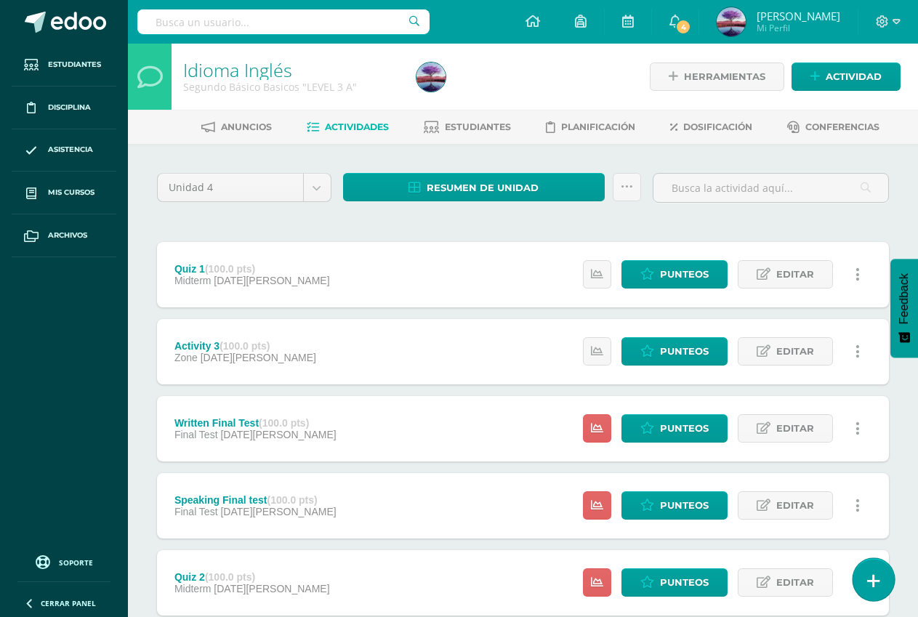
click at [883, 577] on link at bounding box center [873, 579] width 41 height 42
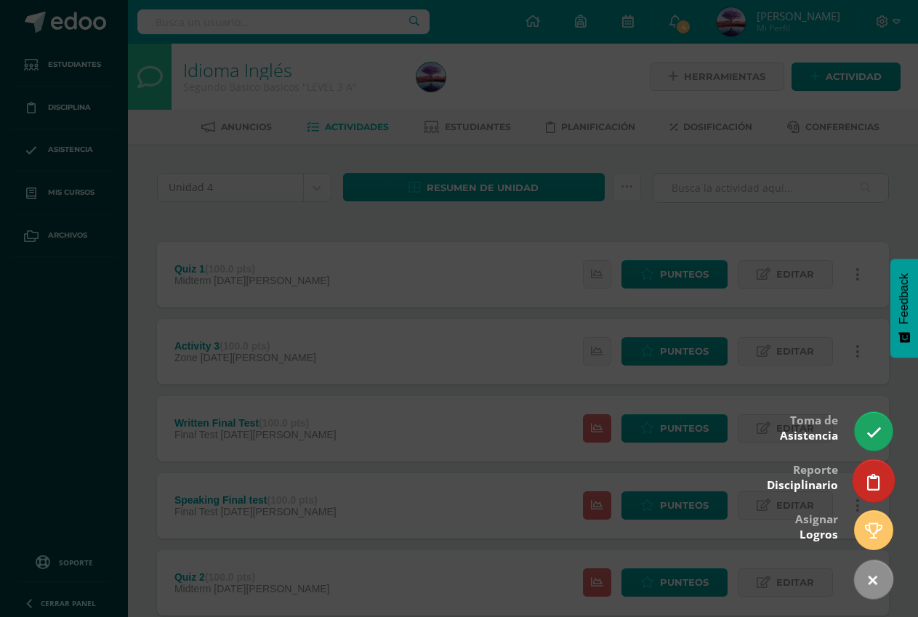
click at [863, 487] on link at bounding box center [873, 480] width 41 height 42
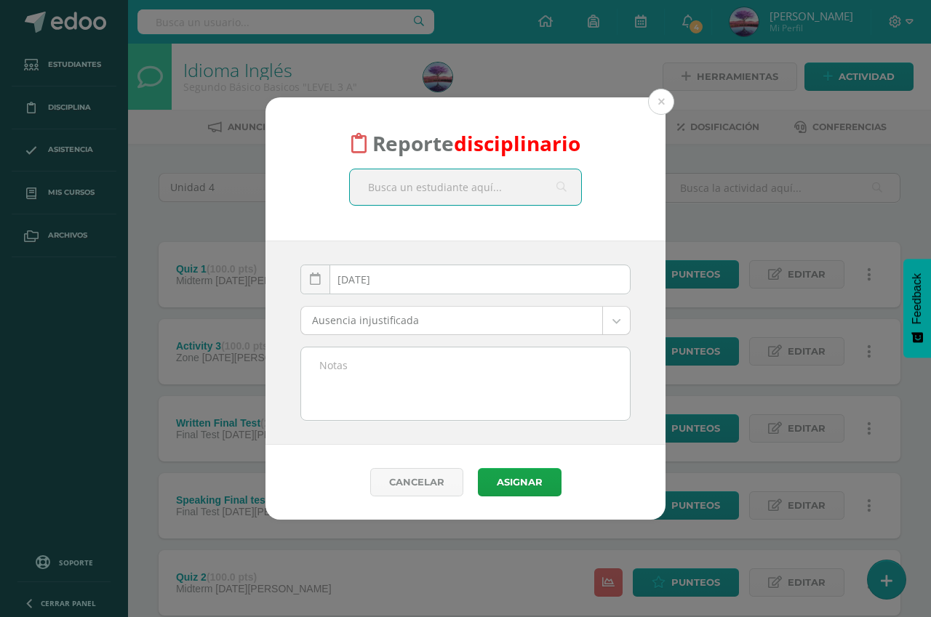
click at [433, 183] on input "text" at bounding box center [465, 187] width 231 height 36
type input "jacobo"
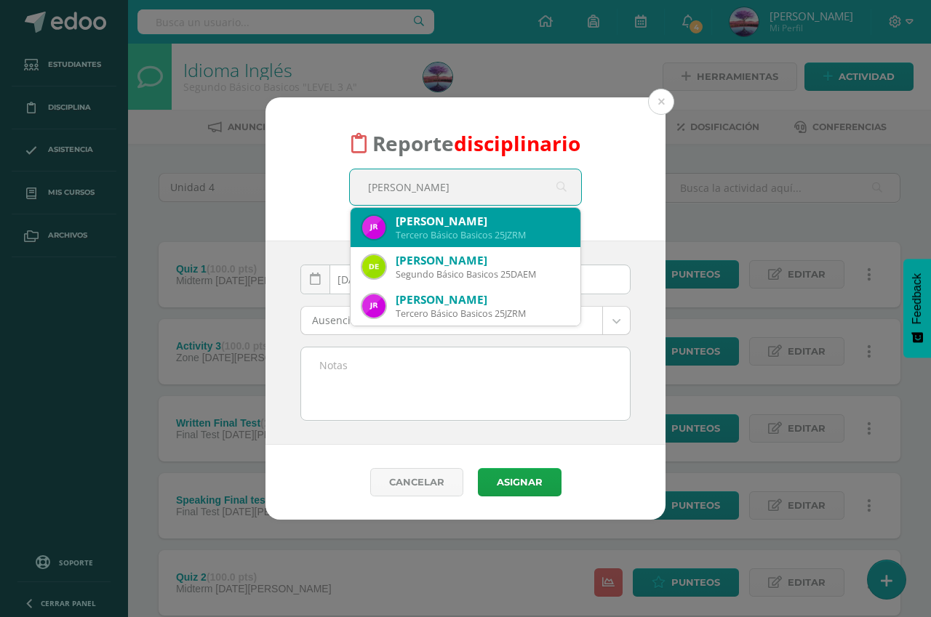
click at [490, 217] on div "Jacobo Zahir Rivera Morales" at bounding box center [482, 221] width 173 height 15
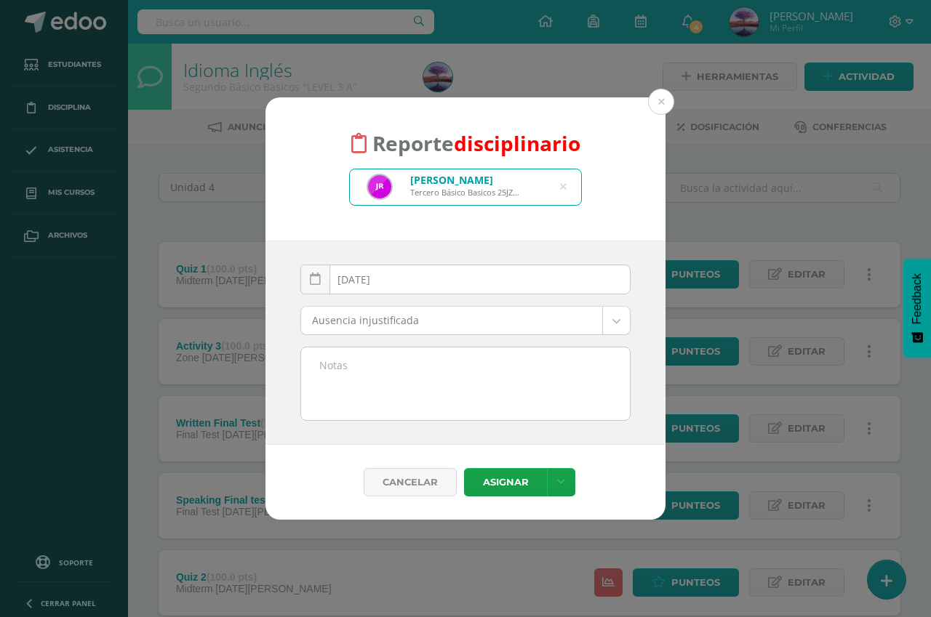
click at [485, 316] on body "Reporte disciplinario Jacobo Zahir Rivera Morales Tercero Básico Basicos 25JZRM…" at bounding box center [465, 546] width 931 height 1093
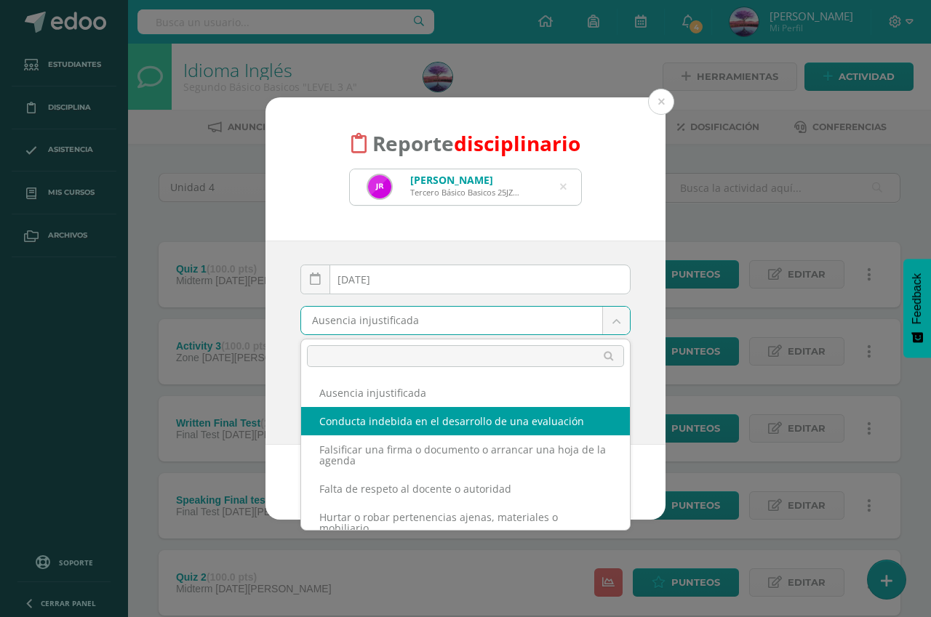
select select "57"
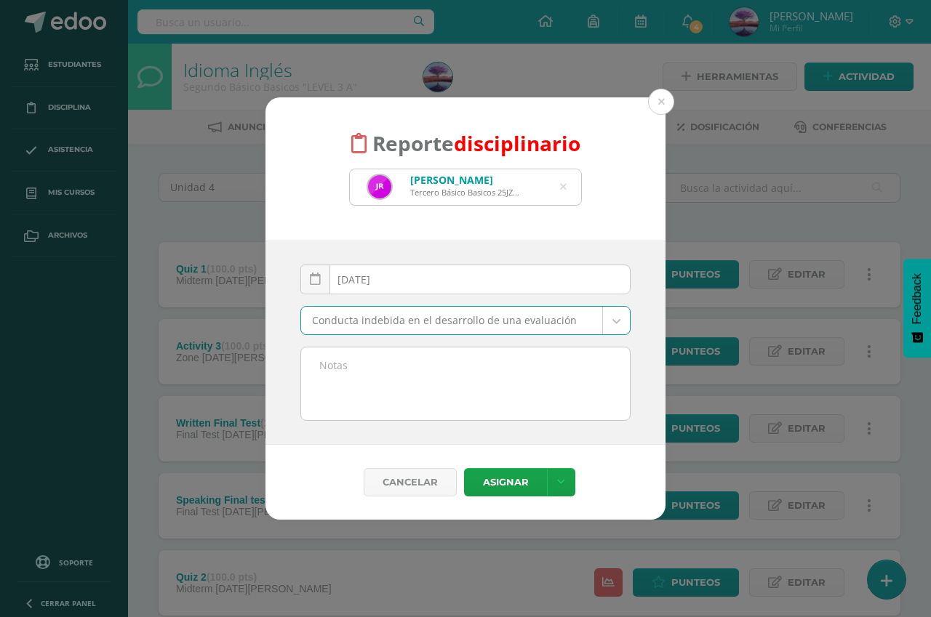
click at [422, 376] on textarea at bounding box center [465, 384] width 329 height 73
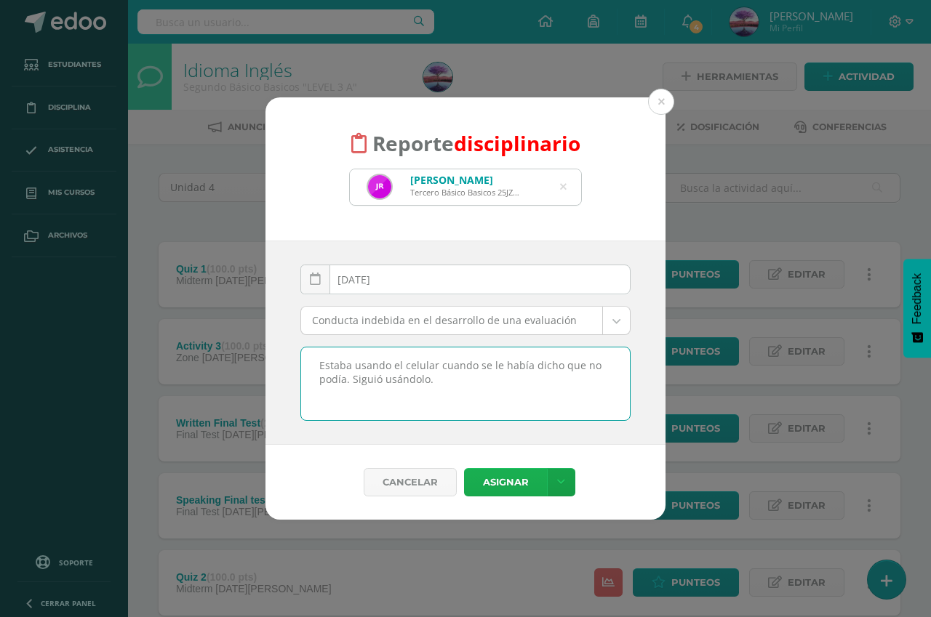
type textarea "Estaba usando el celular cuando se le había dicho que no podía. Siguió usándolo."
click at [519, 488] on button "Asignar" at bounding box center [505, 482] width 83 height 28
